Goal: Transaction & Acquisition: Purchase product/service

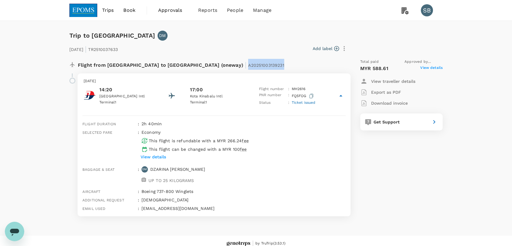
click at [87, 10] on img at bounding box center [83, 10] width 28 height 13
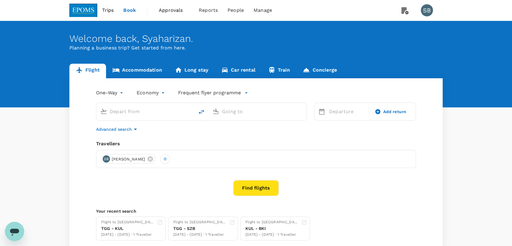
type input "Kuala Terengganu (TGG)"
type input "Sultan [PERSON_NAME] [PERSON_NAME] (SZB)"
click at [118, 93] on body "Trips Book Approvals 0 Reports People Manage SB Welcome back , Syaharizan . Pla…" at bounding box center [256, 143] width 512 height 287
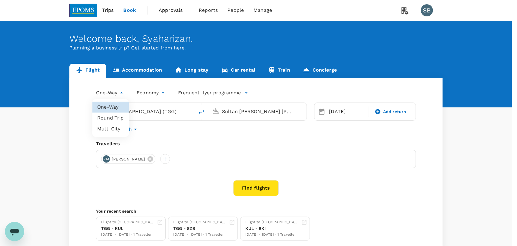
click at [113, 114] on li "Round Trip" at bounding box center [110, 117] width 36 height 11
type input "roundtrip"
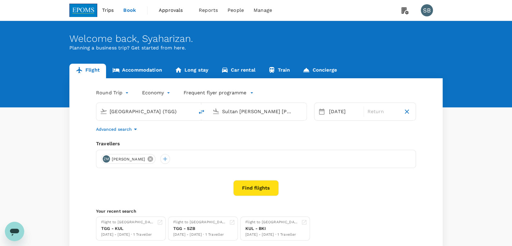
click at [153, 160] on icon at bounding box center [149, 158] width 5 height 5
click at [105, 158] on div at bounding box center [106, 159] width 10 height 10
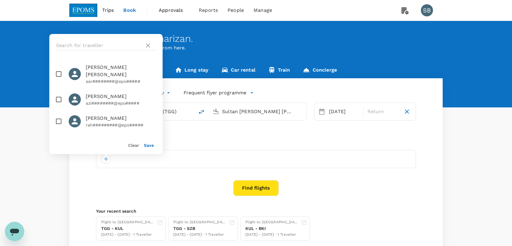
click at [81, 37] on div at bounding box center [105, 45] width 113 height 23
click at [79, 44] on input "text" at bounding box center [99, 46] width 86 height 10
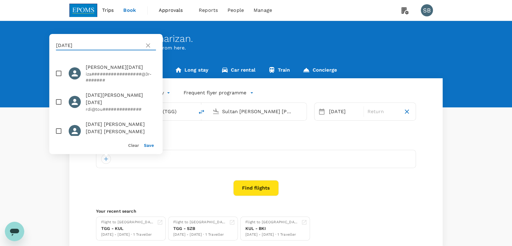
type input "raja"
click at [56, 97] on input "checkbox" at bounding box center [58, 101] width 13 height 13
checkbox input "true"
click at [150, 143] on button "Save" at bounding box center [149, 145] width 10 height 5
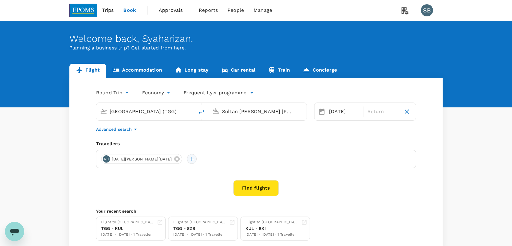
click at [187, 157] on div at bounding box center [192, 159] width 10 height 10
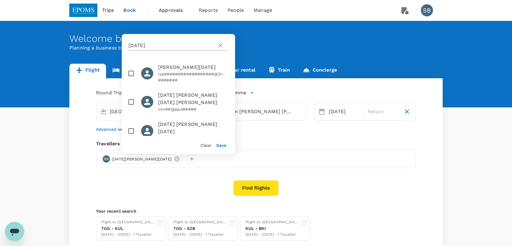
click at [144, 46] on input "raja" at bounding box center [171, 46] width 86 height 10
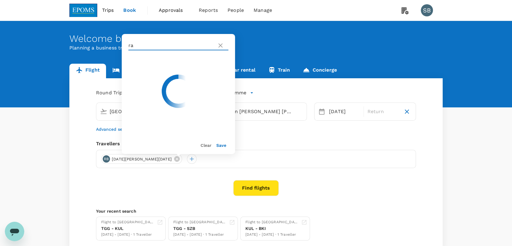
type input "r"
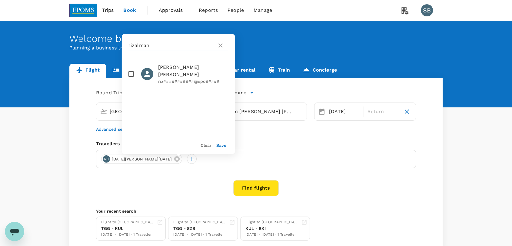
type input "rizalman"
click at [130, 72] on input "checkbox" at bounding box center [131, 74] width 13 height 13
checkbox input "true"
click at [220, 144] on button "Save" at bounding box center [221, 145] width 10 height 5
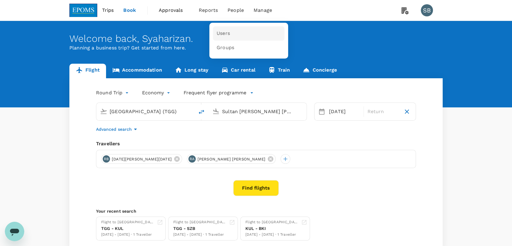
click at [234, 32] on link "Users" at bounding box center [248, 33] width 71 height 14
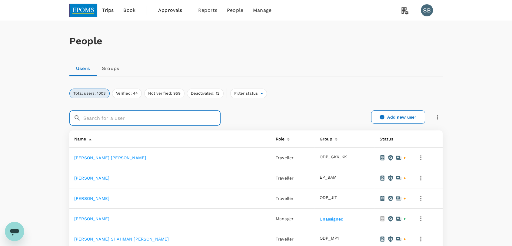
click at [112, 120] on input "text" at bounding box center [151, 117] width 137 height 15
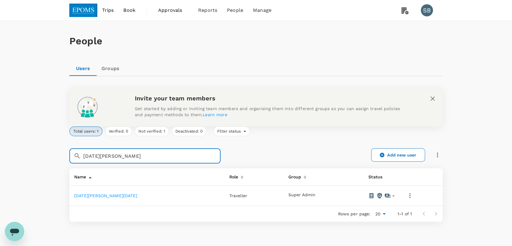
type input "raja idris"
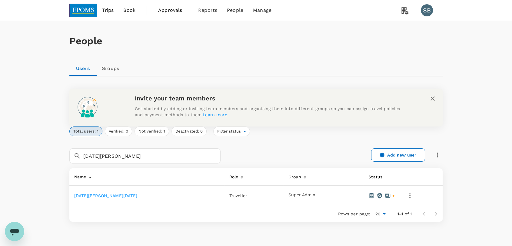
click at [106, 194] on link "Raja Idris Bin Raja Halid" at bounding box center [105, 195] width 63 height 5
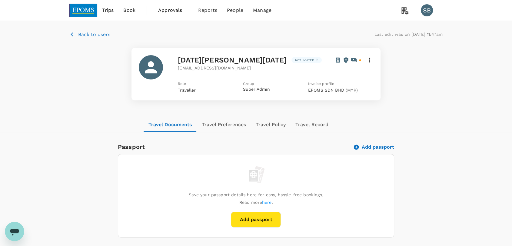
click at [75, 9] on img at bounding box center [83, 10] width 28 height 13
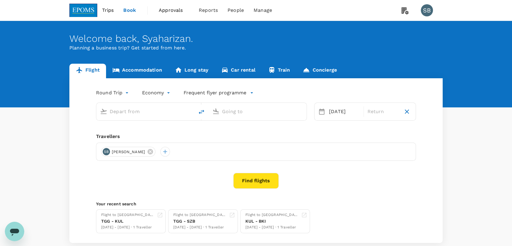
type input "oneway"
type input "Kuala Terengganu (TGG)"
type input "Sultan [PERSON_NAME] [PERSON_NAME] (SZB)"
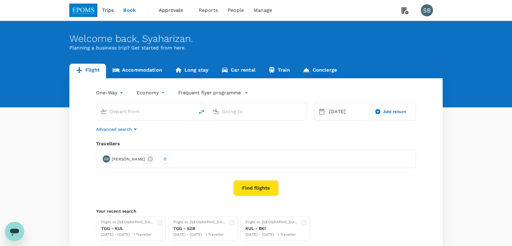
type input "Kuala Terengganu (TGG)"
type input "Sultan [PERSON_NAME] [PERSON_NAME] (SZB)"
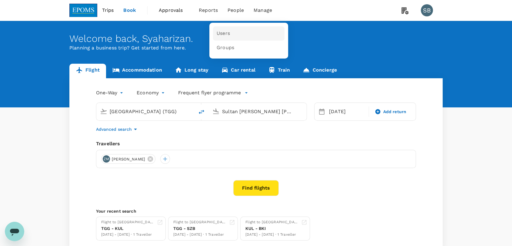
click at [230, 35] on link "Users" at bounding box center [248, 33] width 71 height 14
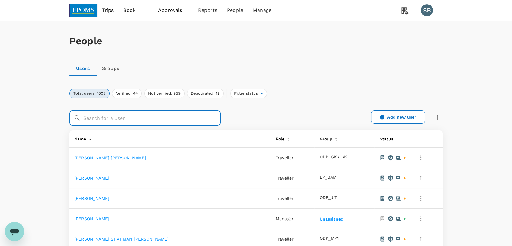
click at [121, 113] on input "text" at bounding box center [151, 117] width 137 height 15
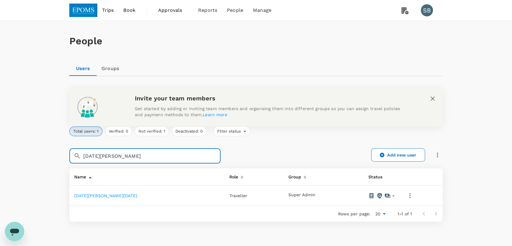
type input "raja idris"
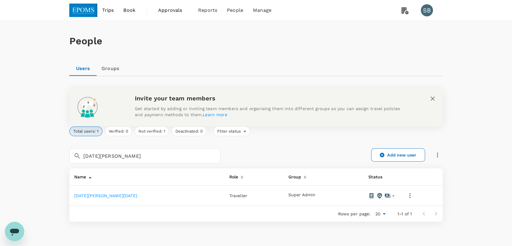
click at [115, 196] on link "Raja Idris Bin Raja Halid" at bounding box center [105, 195] width 63 height 5
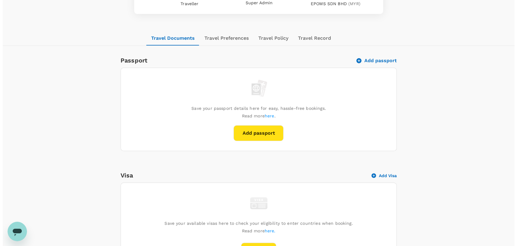
scroll to position [71, 0]
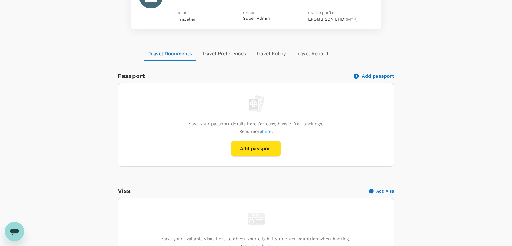
click at [369, 74] on button "Add passport" at bounding box center [374, 76] width 40 height 6
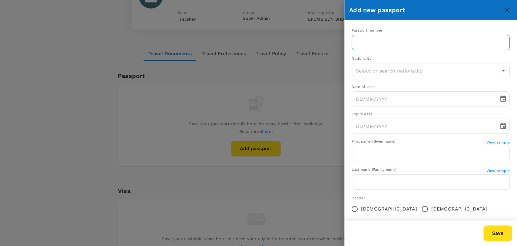
click at [437, 45] on input "text" at bounding box center [431, 42] width 158 height 15
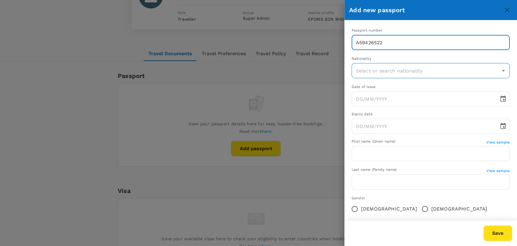
type input "A59426522"
click at [367, 71] on input "text" at bounding box center [426, 71] width 144 height 12
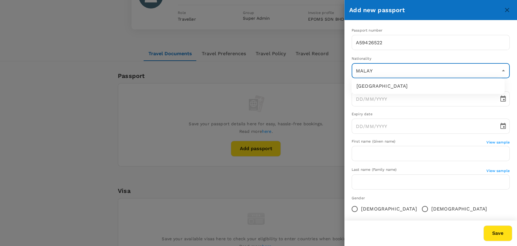
click at [370, 84] on li "Malaysia" at bounding box center [428, 86] width 153 height 11
type input "Malaysia"
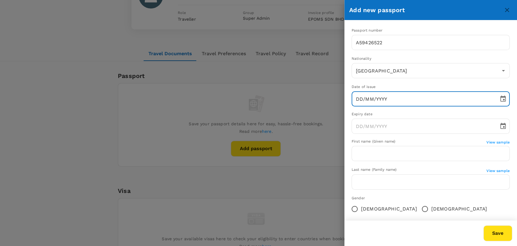
click at [358, 96] on input "DD/MM/YYYY" at bounding box center [423, 98] width 143 height 15
type input "28/06/2023"
click at [362, 129] on input "DD/MM/YYYY" at bounding box center [423, 125] width 143 height 15
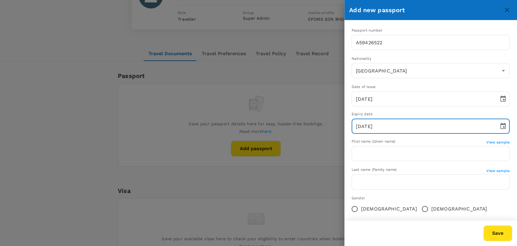
type input "28/12/2028"
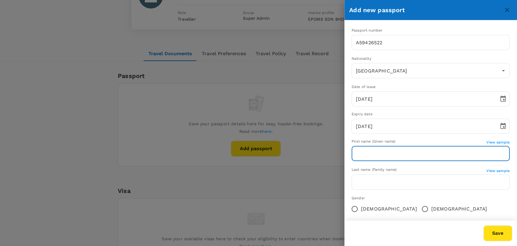
click at [411, 156] on input "text" at bounding box center [431, 153] width 158 height 15
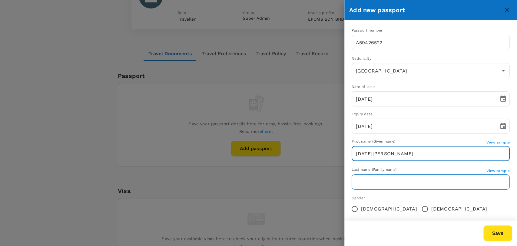
type input "RAJA IDRIS"
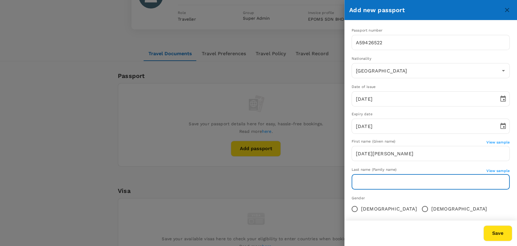
click at [409, 175] on input "text" at bounding box center [431, 181] width 158 height 15
type input "BIN RAJA HALID"
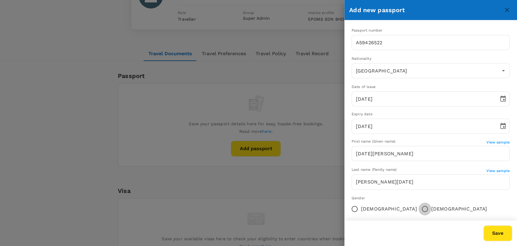
click at [418, 209] on input "Male" at bounding box center [424, 208] width 13 height 13
radio input "true"
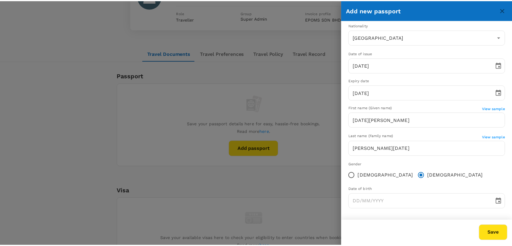
scroll to position [34, 0]
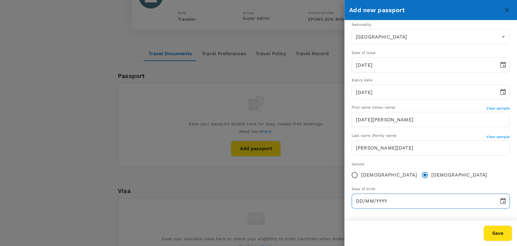
click at [363, 202] on input "DD/MM/YYYY" at bounding box center [423, 200] width 143 height 15
type input "01/02/1965"
click at [497, 233] on button "Save" at bounding box center [497, 233] width 29 height 16
type input "Malaysia"
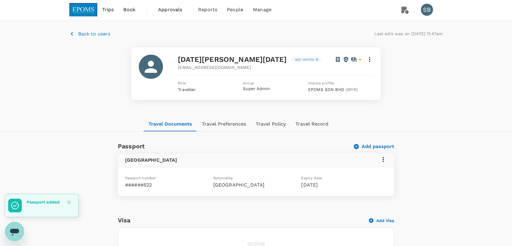
scroll to position [0, 0]
click at [78, 7] on img at bounding box center [83, 10] width 28 height 13
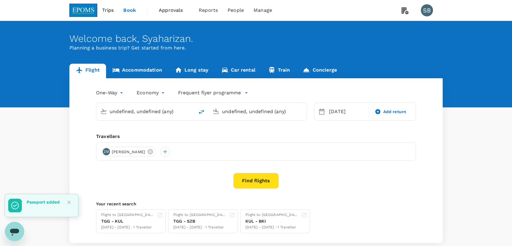
type input "Kuala Terengganu (TGG)"
type input "Sultan [PERSON_NAME] [PERSON_NAME] (SZB)"
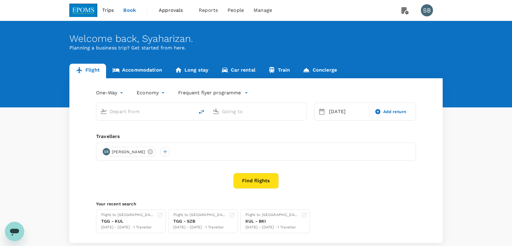
type input "Kuala Terengganu (TGG)"
type input "Sultan [PERSON_NAME] [PERSON_NAME] (SZB)"
type input "Kuala Terengganu (TGG)"
type input "Sultan [PERSON_NAME] [PERSON_NAME] (SZB)"
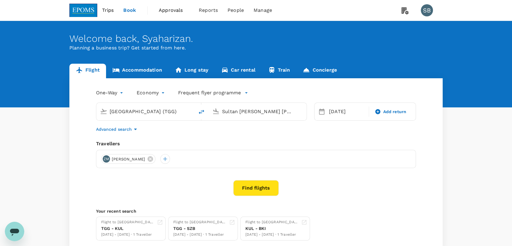
click at [114, 92] on body "Trips Book Approvals 0 Reports People Manage SB Welcome back , Syaharizan . Pla…" at bounding box center [256, 143] width 512 height 287
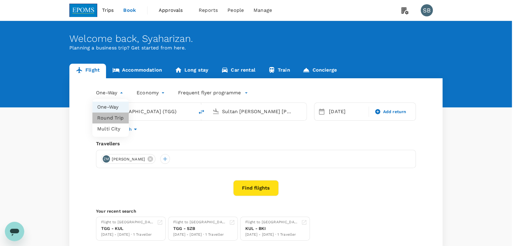
click at [114, 117] on li "Round Trip" at bounding box center [110, 117] width 36 height 11
type input "roundtrip"
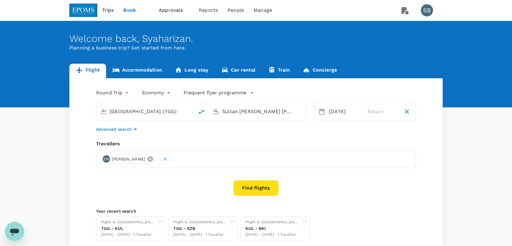
click at [153, 157] on icon at bounding box center [149, 158] width 5 height 5
click at [106, 154] on div at bounding box center [106, 159] width 10 height 10
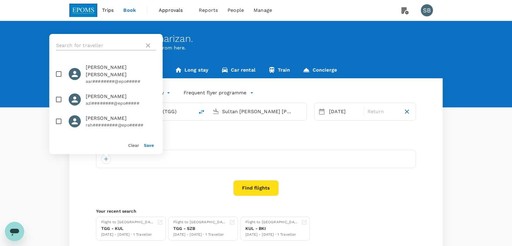
click at [81, 43] on input "text" at bounding box center [99, 46] width 86 height 10
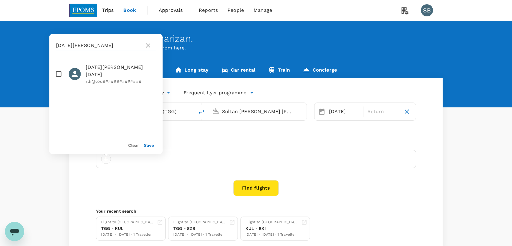
type input "RAJA IDRIS"
click at [59, 71] on input "checkbox" at bounding box center [58, 74] width 13 height 13
checkbox input "true"
click at [149, 44] on icon at bounding box center [148, 45] width 4 height 4
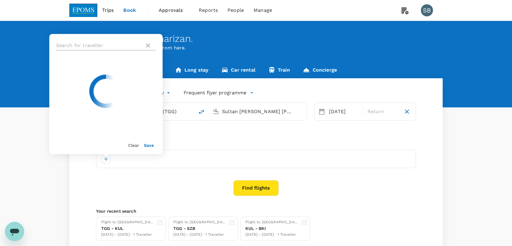
click at [99, 48] on input "text" at bounding box center [99, 46] width 86 height 10
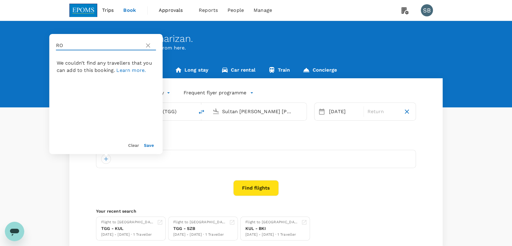
type input "R"
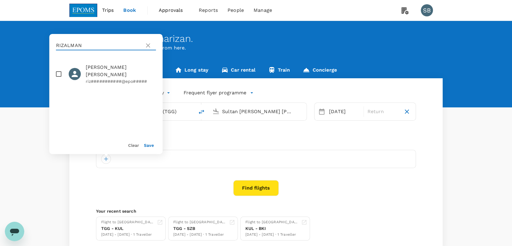
type input "RIZALMAN"
click at [56, 74] on input "checkbox" at bounding box center [58, 74] width 13 height 13
checkbox input "true"
click at [151, 146] on button "Save" at bounding box center [149, 145] width 10 height 5
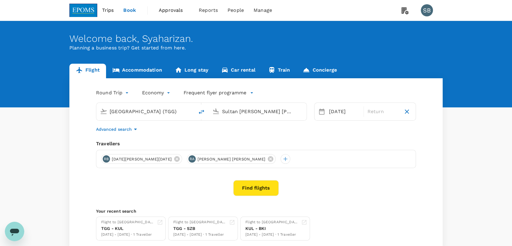
click at [154, 116] on div "Kuala Terengganu (TGG)" at bounding box center [144, 110] width 93 height 13
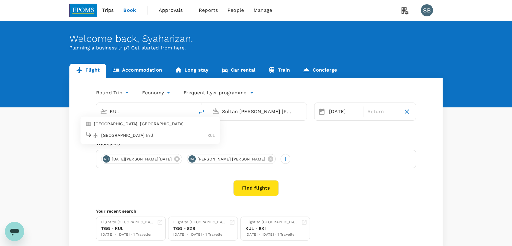
click at [144, 134] on p "Kuala Lumpur Intl" at bounding box center [154, 135] width 107 height 6
type input "Kuala Lumpur Intl (KUL)"
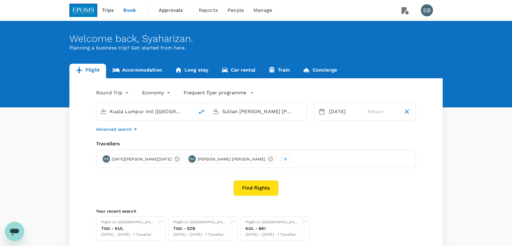
click at [249, 112] on input "Sultan [PERSON_NAME] [PERSON_NAME] (SZB)" at bounding box center [258, 111] width 72 height 9
click at [243, 135] on p "Shanghai Pudong Intl" at bounding box center [266, 135] width 106 height 6
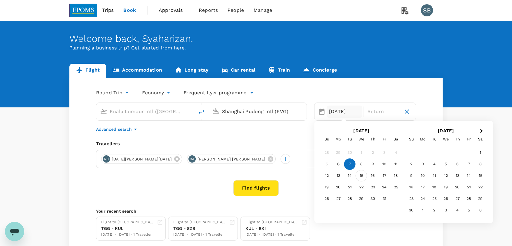
type input "Shanghai Pudong Intl (PVG)"
click at [362, 176] on div "15" at bounding box center [362, 176] width 12 height 12
click at [396, 173] on div "18" at bounding box center [396, 176] width 12 height 12
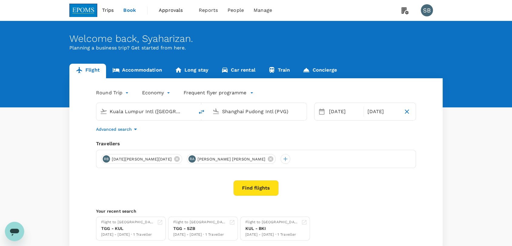
click at [134, 129] on icon "button" at bounding box center [135, 128] width 7 height 7
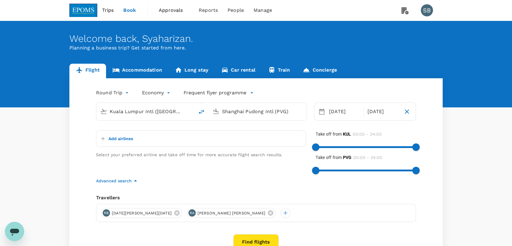
click at [126, 136] on p "Add airlines" at bounding box center [120, 138] width 25 height 6
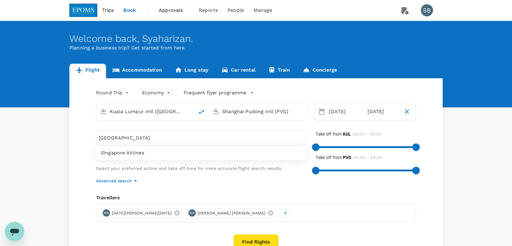
type input "SINGAPORE"
click at [123, 152] on span "Singapore Airlines" at bounding box center [201, 152] width 200 height 7
click at [256, 237] on button "Find flights" at bounding box center [255, 242] width 45 height 16
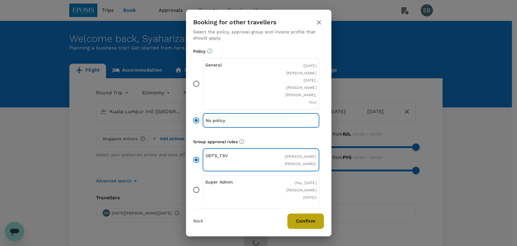
click at [309, 219] on button "Confirm" at bounding box center [305, 221] width 37 height 16
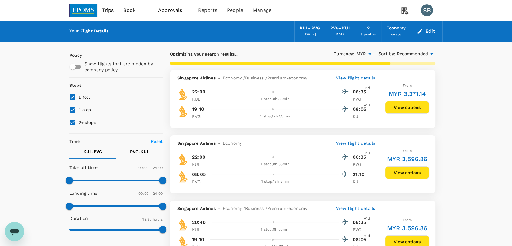
click at [412, 53] on span "Recommended" at bounding box center [411, 54] width 31 height 7
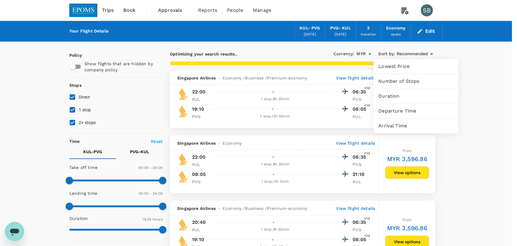
click at [401, 112] on span "Departure Time" at bounding box center [415, 110] width 75 height 7
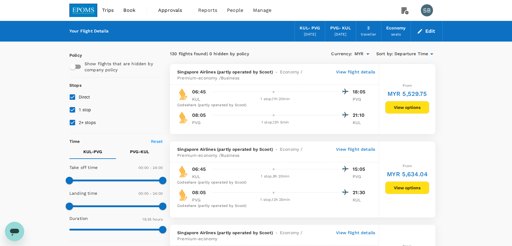
click at [425, 33] on button "Edit" at bounding box center [426, 31] width 22 height 10
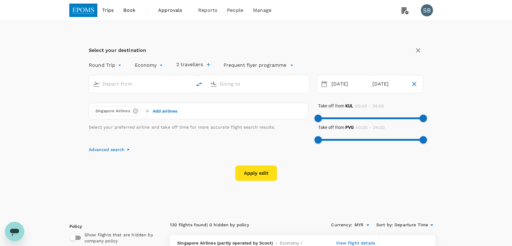
type input "Kuala Lumpur Intl (KUL)"
type input "Shanghai Pudong Intl (PVG)"
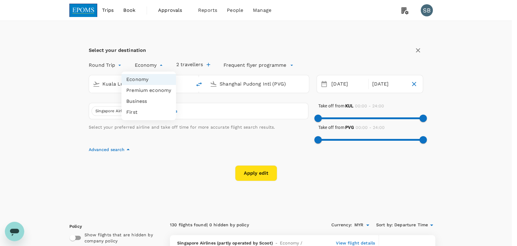
click at [146, 100] on li "Business" at bounding box center [148, 101] width 55 height 11
type input "business"
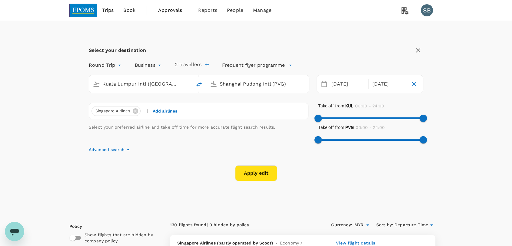
click at [262, 177] on button "Apply edit" at bounding box center [256, 173] width 42 height 16
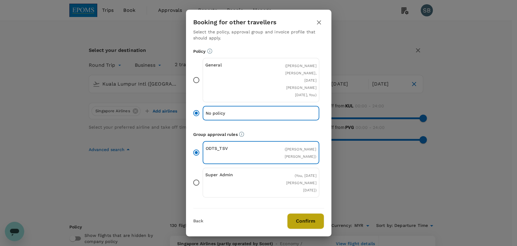
click at [303, 214] on button "Confirm" at bounding box center [305, 221] width 37 height 16
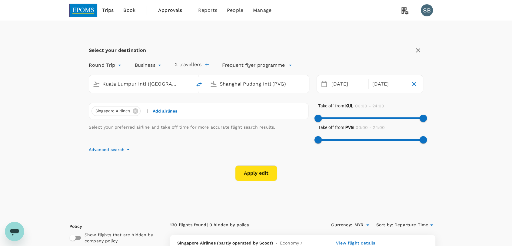
checkbox input "false"
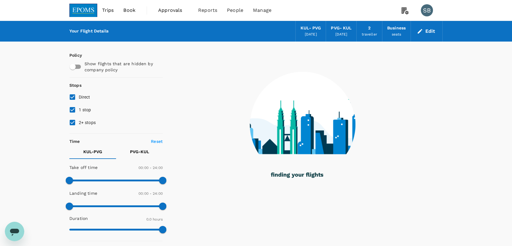
type input "595"
checkbox input "true"
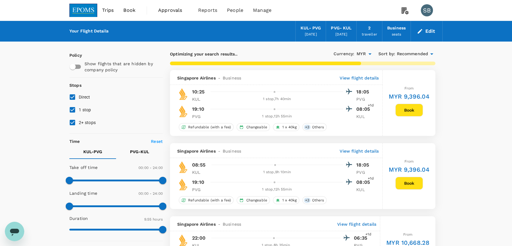
type input "1125"
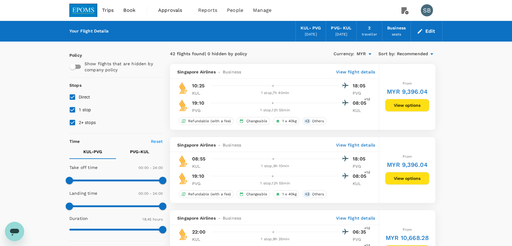
click at [400, 55] on span "Recommended" at bounding box center [411, 54] width 31 height 7
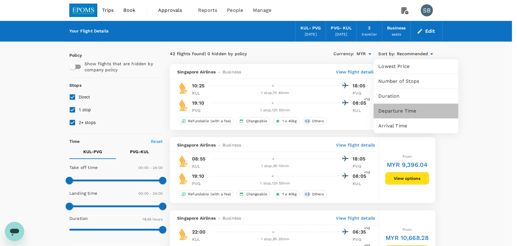
click at [399, 110] on span "Departure Time" at bounding box center [415, 110] width 75 height 7
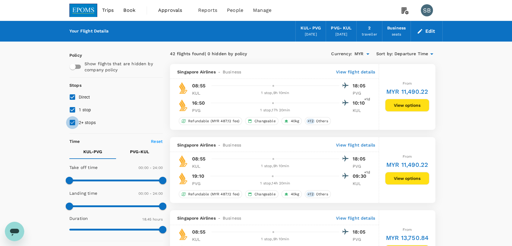
click at [71, 120] on input "2+ stops" at bounding box center [72, 122] width 13 height 13
checkbox input "false"
type input "570"
drag, startPoint x: 68, startPoint y: 179, endPoint x: 106, endPoint y: 183, distance: 38.7
click at [106, 183] on span at bounding box center [106, 180] width 7 height 7
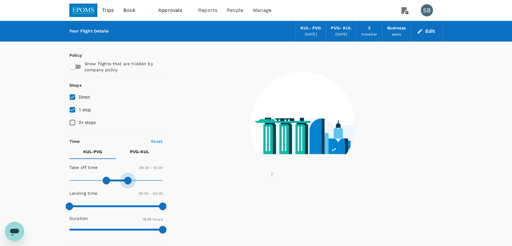
type input "870"
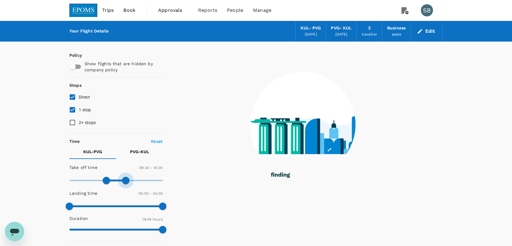
drag, startPoint x: 158, startPoint y: 180, endPoint x: 125, endPoint y: 175, distance: 32.7
click at [125, 177] on span at bounding box center [125, 180] width 7 height 7
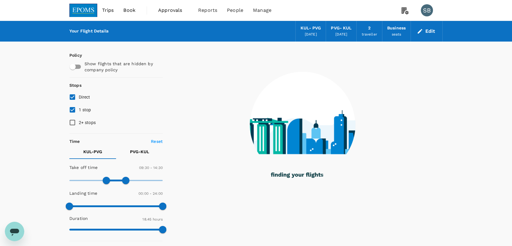
click at [135, 149] on p "PVG - KUL" at bounding box center [139, 151] width 19 height 6
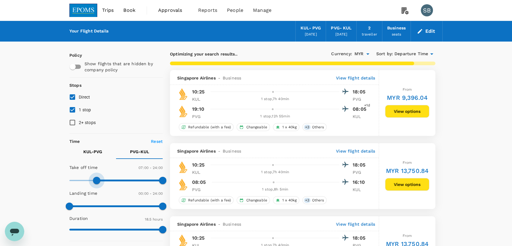
type input "450"
drag, startPoint x: 76, startPoint y: 180, endPoint x: 99, endPoint y: 180, distance: 23.0
click at [99, 180] on span at bounding box center [98, 180] width 7 height 7
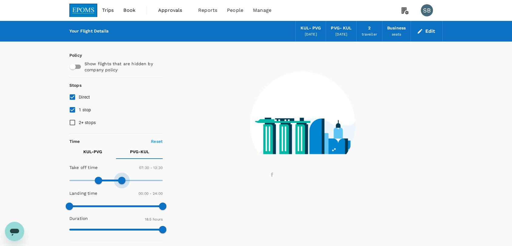
type input "720"
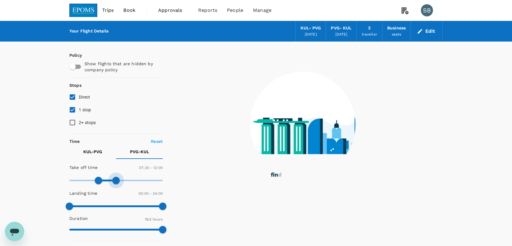
drag, startPoint x: 160, startPoint y: 180, endPoint x: 115, endPoint y: 177, distance: 44.9
click at [115, 177] on span at bounding box center [115, 180] width 7 height 7
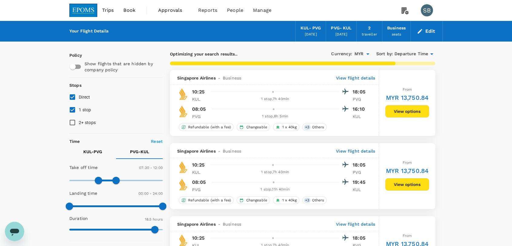
checkbox input "false"
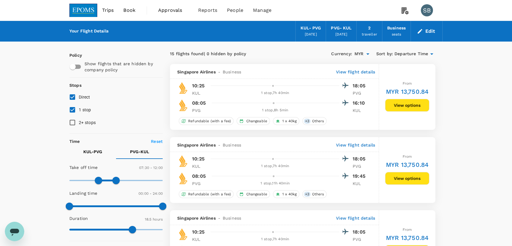
click at [402, 105] on button "View options" at bounding box center [407, 105] width 44 height 13
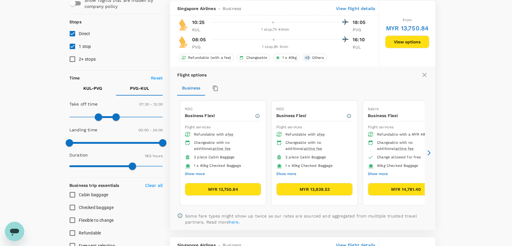
scroll to position [64, 0]
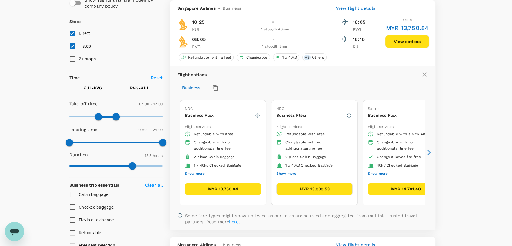
click at [194, 174] on button "Show more" at bounding box center [195, 174] width 20 height 8
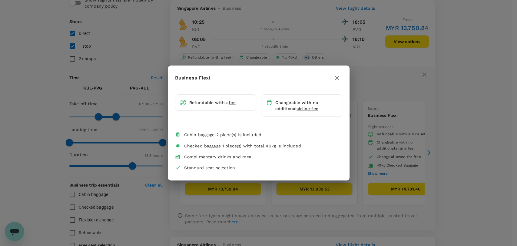
click at [334, 78] on icon "button" at bounding box center [336, 77] width 7 height 7
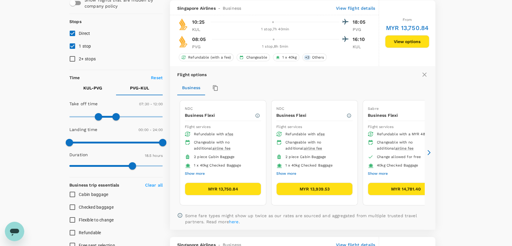
click at [209, 190] on button "MYR 13,750.84" at bounding box center [223, 188] width 76 height 13
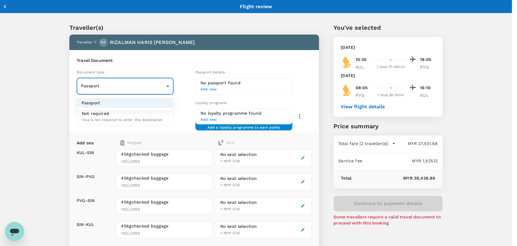
click at [196, 81] on div at bounding box center [258, 123] width 517 height 246
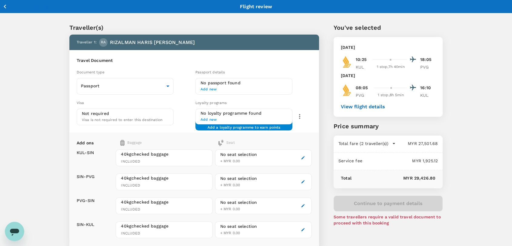
click at [5, 4] on icon "button" at bounding box center [5, 7] width 8 height 8
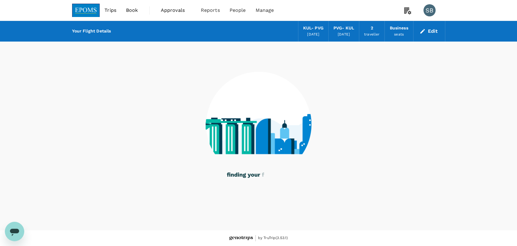
click at [87, 11] on img at bounding box center [86, 10] width 28 height 13
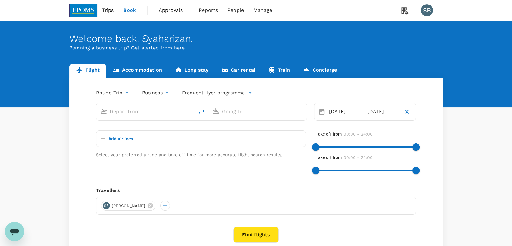
type input "Kuala Lumpur Intl (KUL)"
type input "Shanghai Pudong Intl (PVG)"
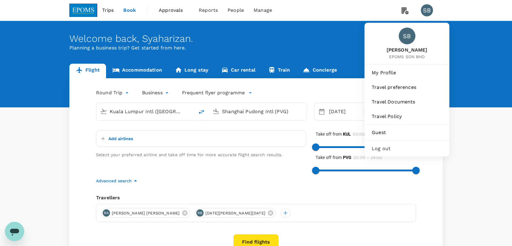
click at [426, 13] on div "SB" at bounding box center [427, 10] width 12 height 12
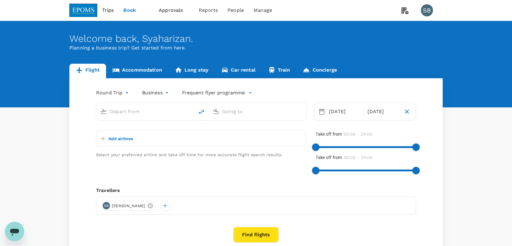
click at [426, 13] on div "SB" at bounding box center [427, 10] width 12 height 12
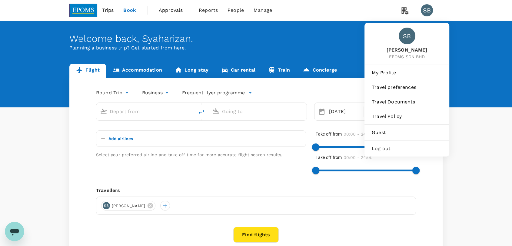
type input "Kuala Lumpur Intl (KUL)"
type input "Shanghai Pudong Intl (PVG)"
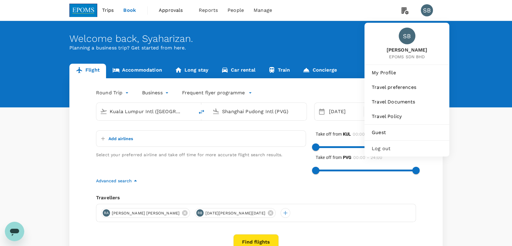
click at [401, 144] on div "Log out" at bounding box center [407, 148] width 80 height 13
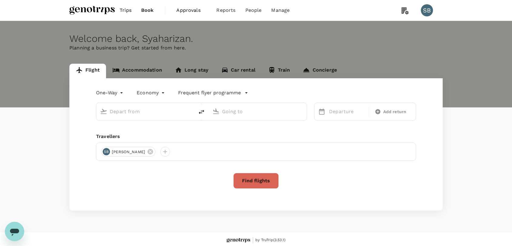
type input "roundtrip"
type input "Sultan [PERSON_NAME] [PERSON_NAME] (SZB)"
type input "Kota Kinabalu Intl (BKI)"
